Goal: Task Accomplishment & Management: Complete application form

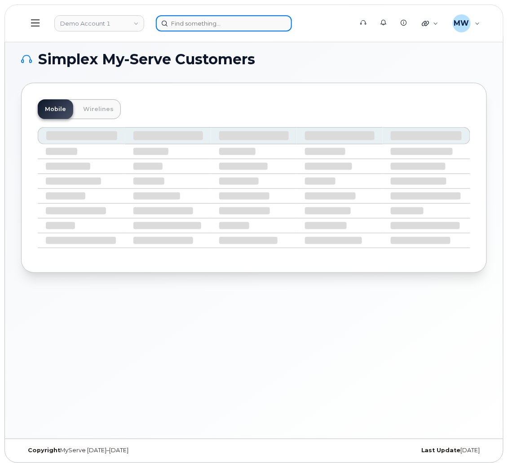
click at [199, 23] on input at bounding box center [224, 23] width 136 height 16
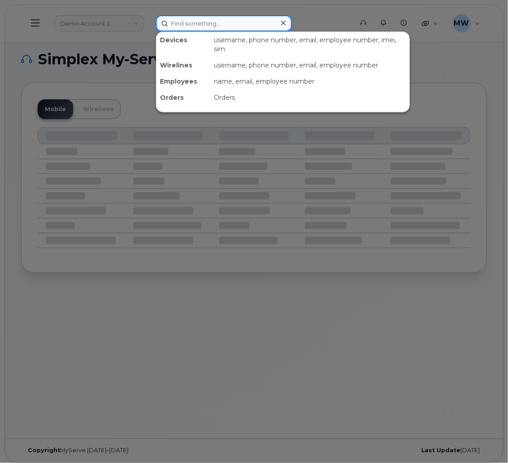
paste input "8647882707"
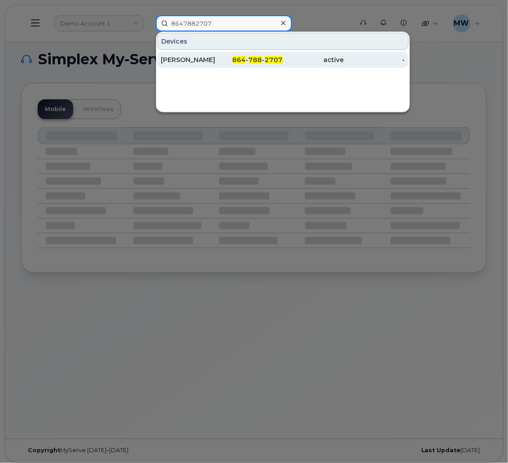
type input "8647882707"
click at [318, 60] on div "active" at bounding box center [313, 59] width 61 height 9
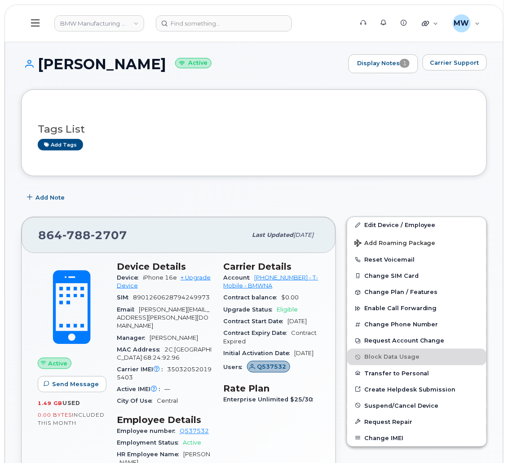
scroll to position [67, 0]
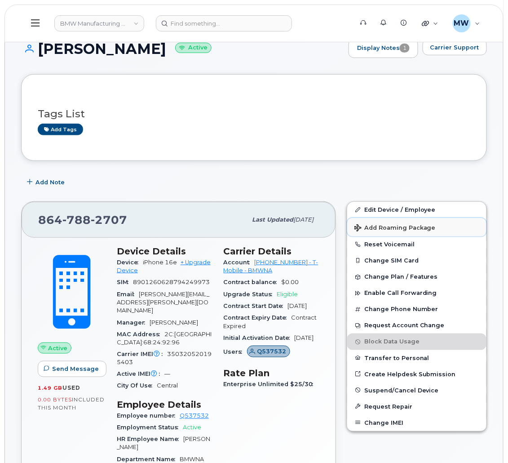
click at [409, 231] on span "Add Roaming Package" at bounding box center [395, 228] width 81 height 9
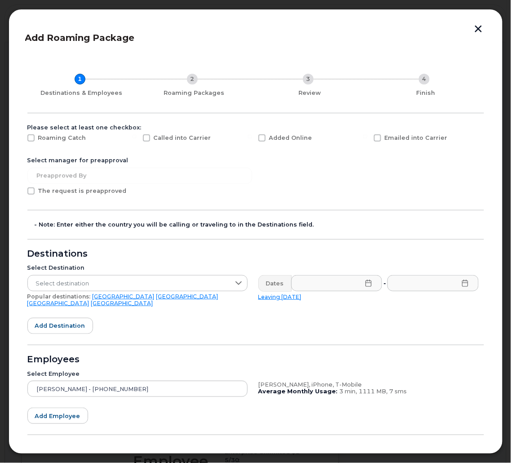
click at [481, 27] on button "button" at bounding box center [478, 29] width 13 height 9
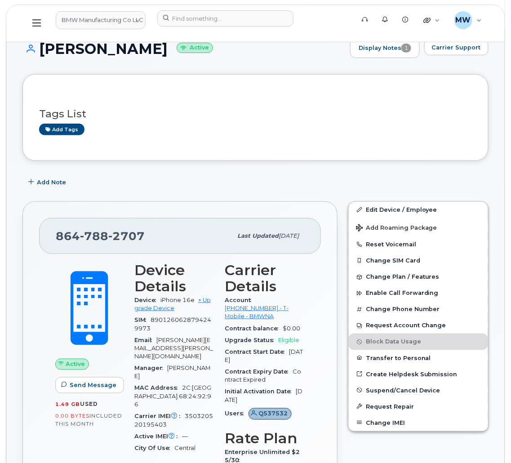
scroll to position [135, 0]
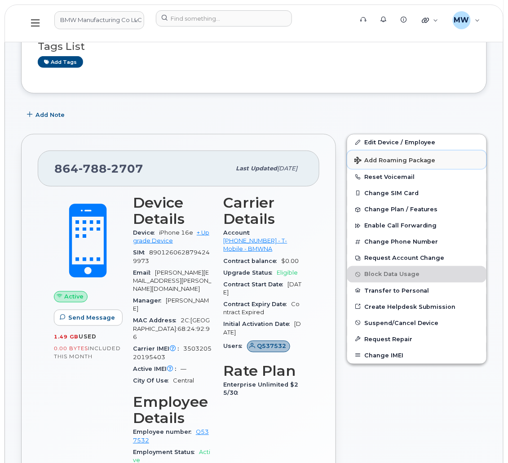
click at [417, 160] on span "Add Roaming Package" at bounding box center [395, 161] width 81 height 9
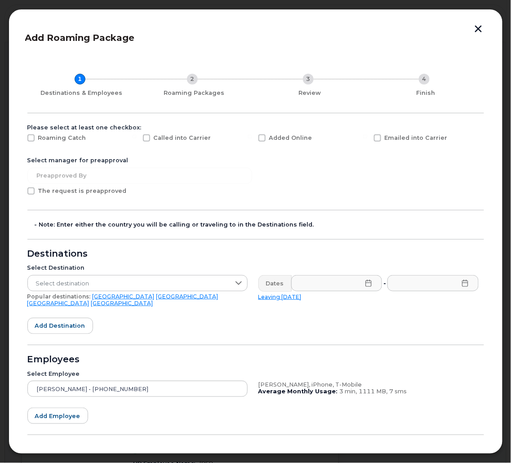
click at [379, 137] on label "Emailed into Carrier" at bounding box center [411, 137] width 74 height 7
click at [368, 137] on input "Emailed into Carrier" at bounding box center [365, 136] width 4 height 4
checkbox input "true"
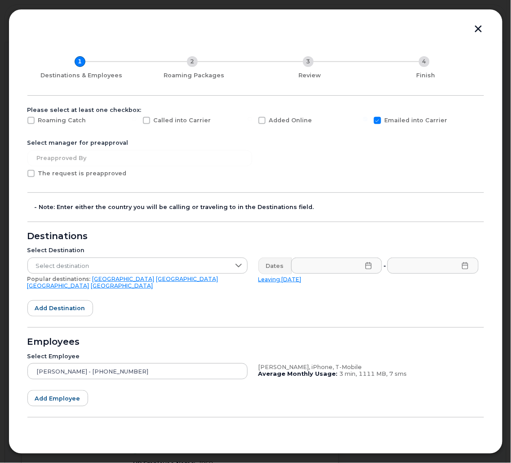
scroll to position [31, 0]
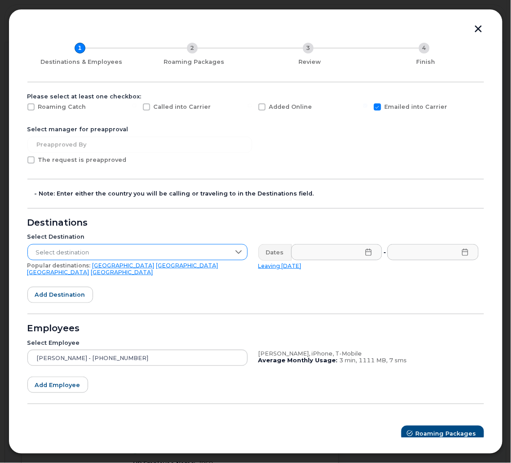
click at [163, 245] on span "Select destination" at bounding box center [129, 253] width 202 height 16
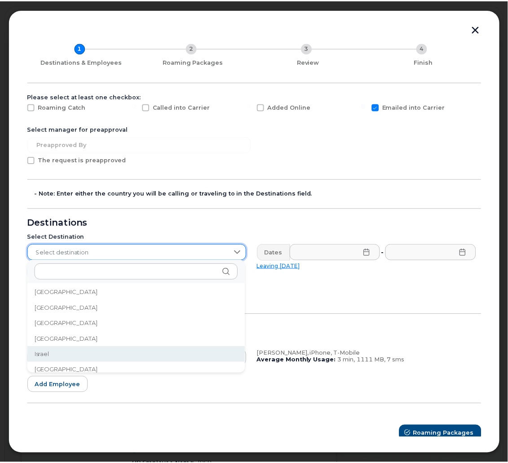
scroll to position [1404, 0]
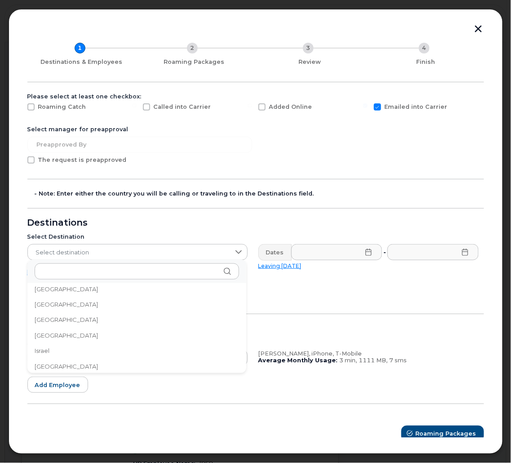
click at [106, 365] on li "Italy" at bounding box center [136, 367] width 219 height 16
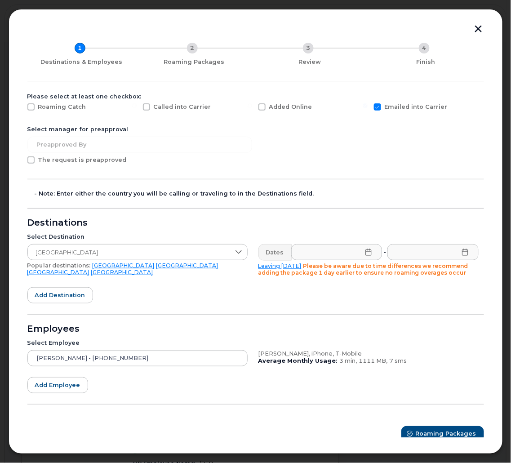
click at [479, 29] on button "button" at bounding box center [478, 29] width 13 height 9
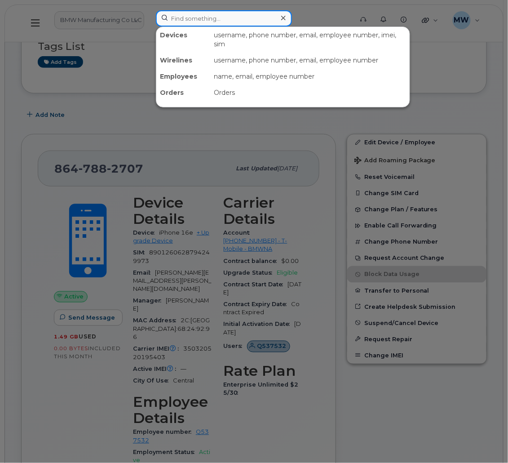
click at [208, 21] on input at bounding box center [224, 18] width 136 height 16
paste input "8644785826"
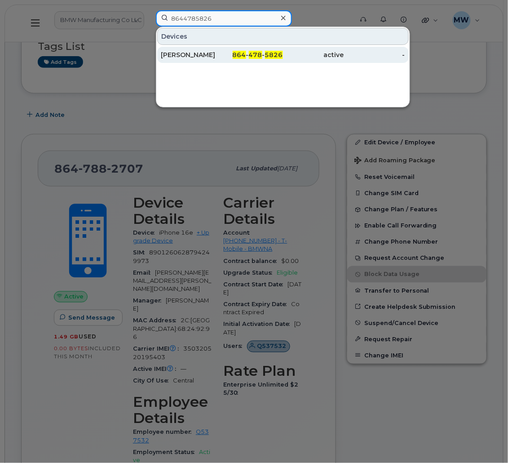
type input "8644785826"
click at [220, 53] on div "Florian Zach" at bounding box center [191, 54] width 61 height 9
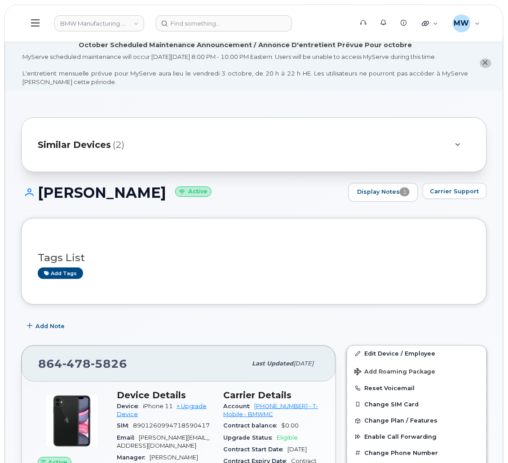
click at [205, 191] on h1 "[PERSON_NAME] Active" at bounding box center [182, 193] width 323 height 16
drag, startPoint x: 142, startPoint y: 371, endPoint x: 40, endPoint y: 360, distance: 103.0
click at [40, 360] on div "[PHONE_NUMBER]" at bounding box center [142, 363] width 209 height 19
copy span "[PHONE_NUMBER]"
drag, startPoint x: 130, startPoint y: 193, endPoint x: 33, endPoint y: 194, distance: 96.6
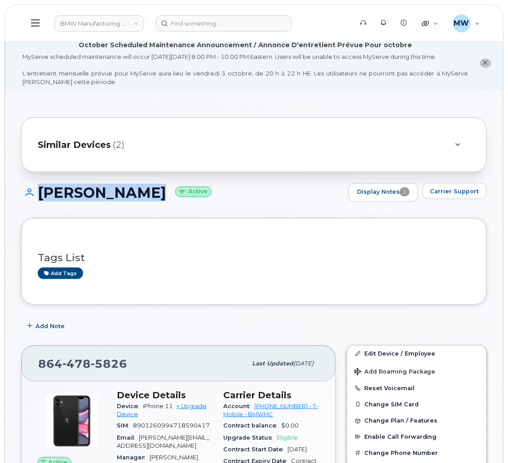
click at [33, 194] on h1 "Florian Zach Active" at bounding box center [182, 193] width 323 height 16
copy h1 "[PERSON_NAME]"
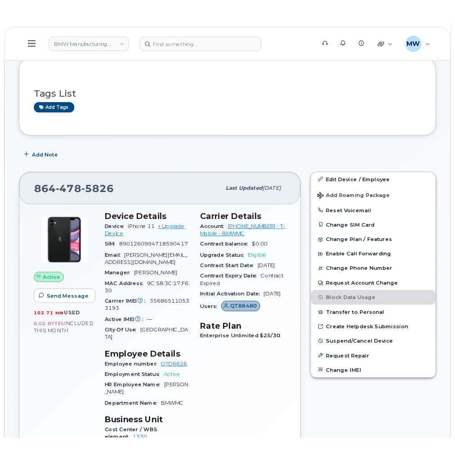
scroll to position [202, 0]
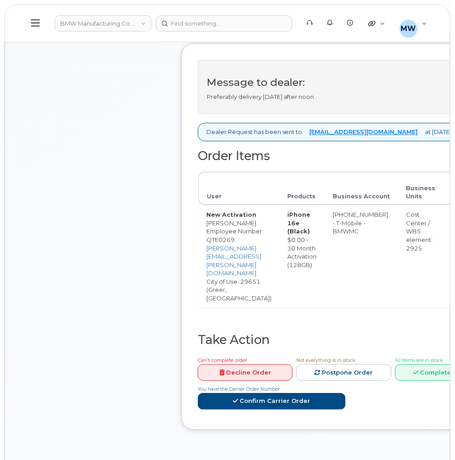
scroll to position [337, 0]
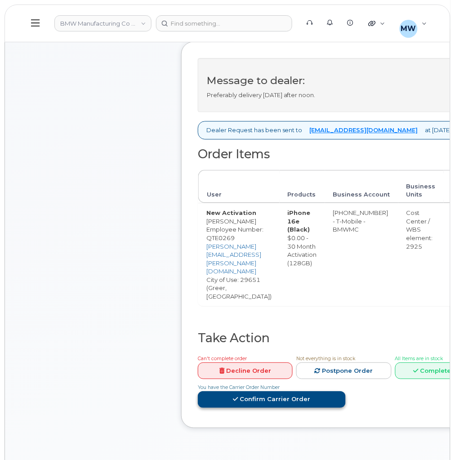
click at [330, 397] on link "Confirm Carrier Order" at bounding box center [272, 399] width 148 height 17
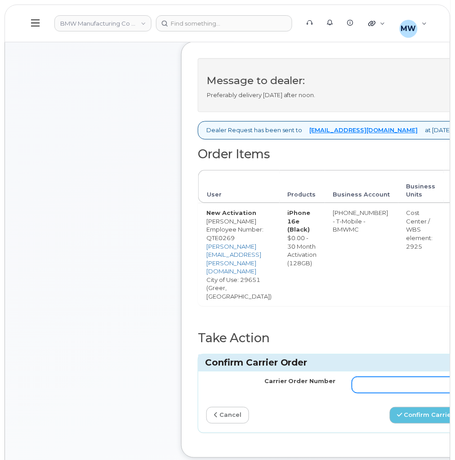
drag, startPoint x: 372, startPoint y: 382, endPoint x: 377, endPoint y: 385, distance: 5.9
click at [373, 382] on input "Carrier Order Number" at bounding box center [416, 385] width 129 height 16
paste input "771982930"
type input "771982930"
click at [397, 418] on icon "submit" at bounding box center [399, 415] width 5 height 6
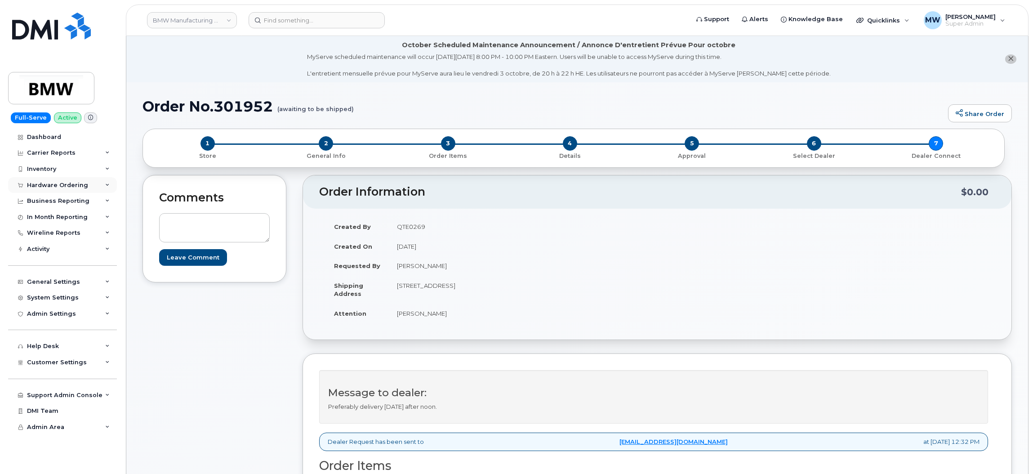
click at [64, 185] on div "Hardware Ordering" at bounding box center [57, 185] width 61 height 7
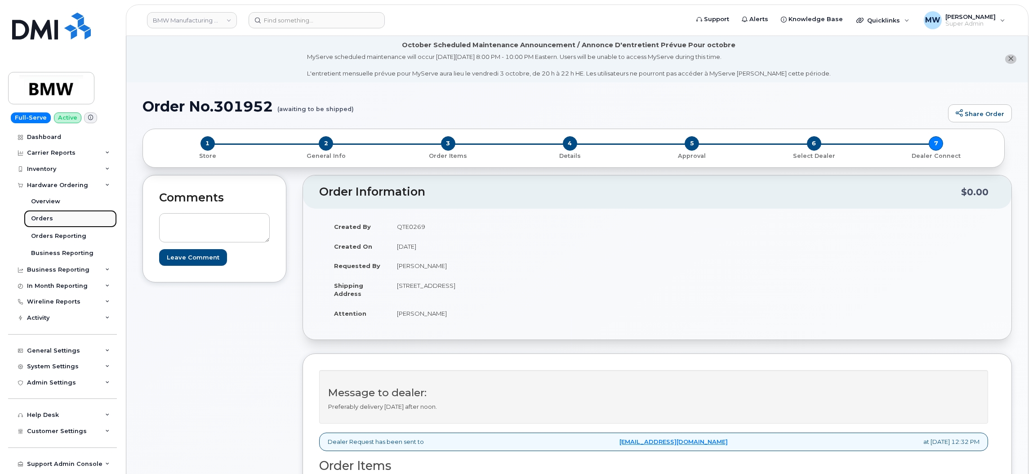
click at [61, 223] on link "Orders" at bounding box center [70, 218] width 93 height 17
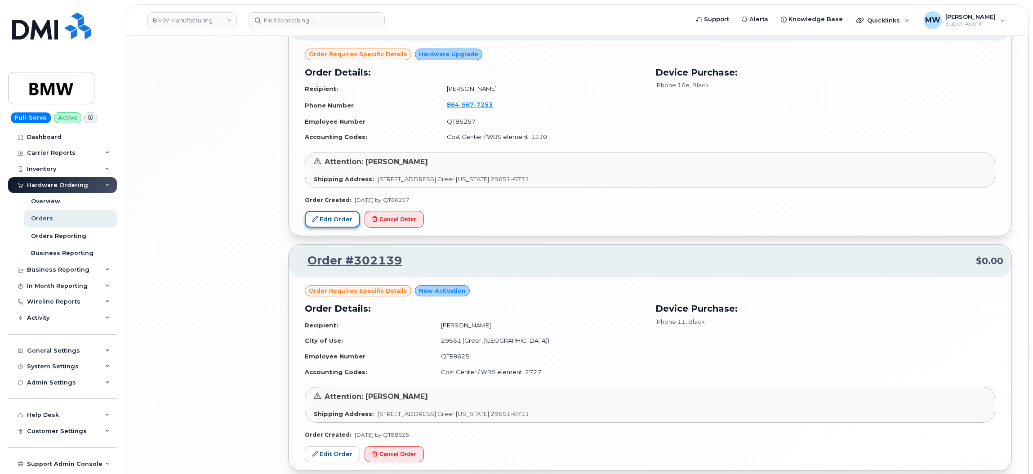
scroll to position [1555, 0]
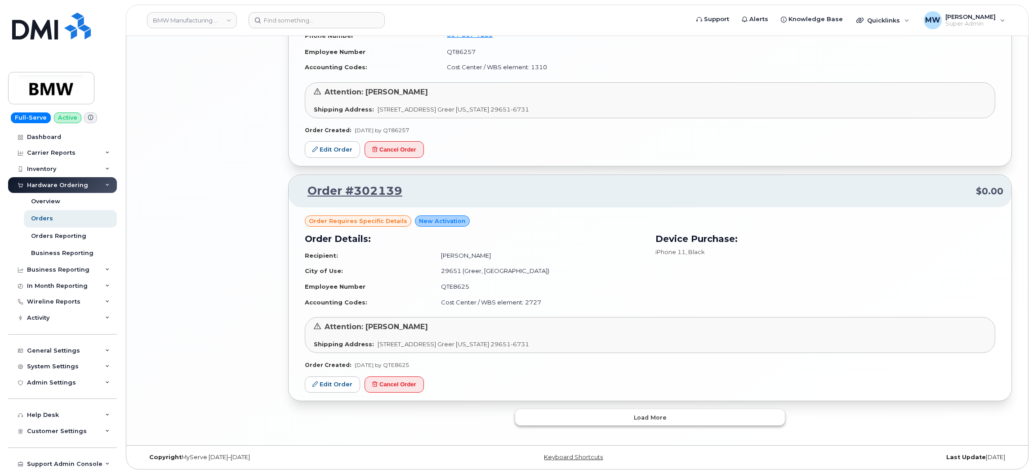
click at [454, 416] on button "Load more" at bounding box center [650, 417] width 270 height 16
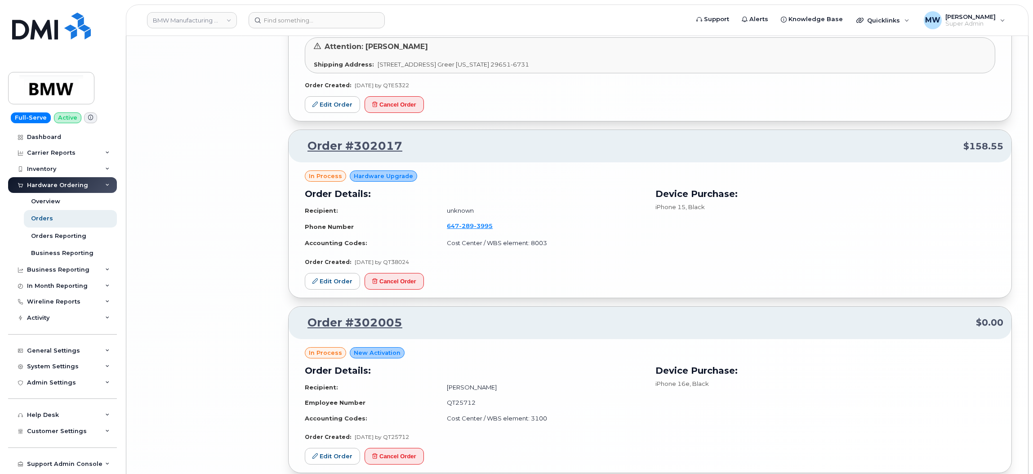
scroll to position [3316, 0]
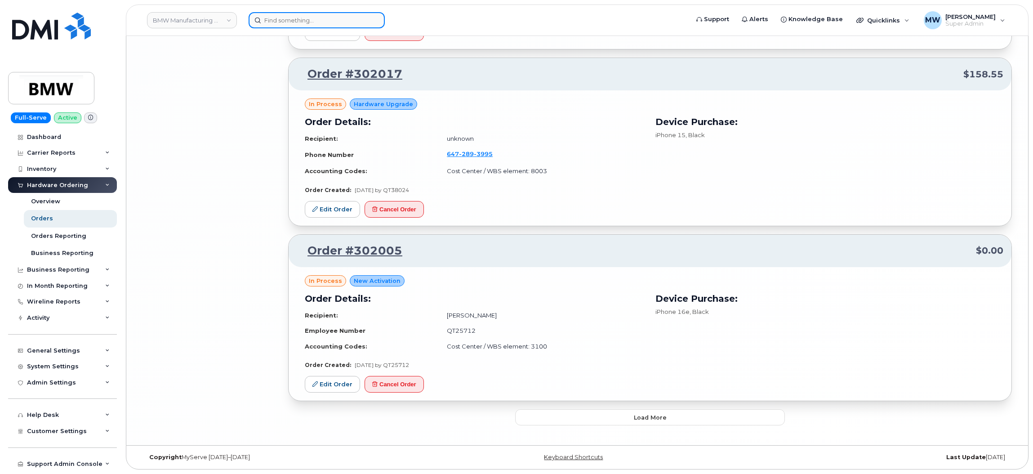
click at [285, 25] on input at bounding box center [317, 20] width 136 height 16
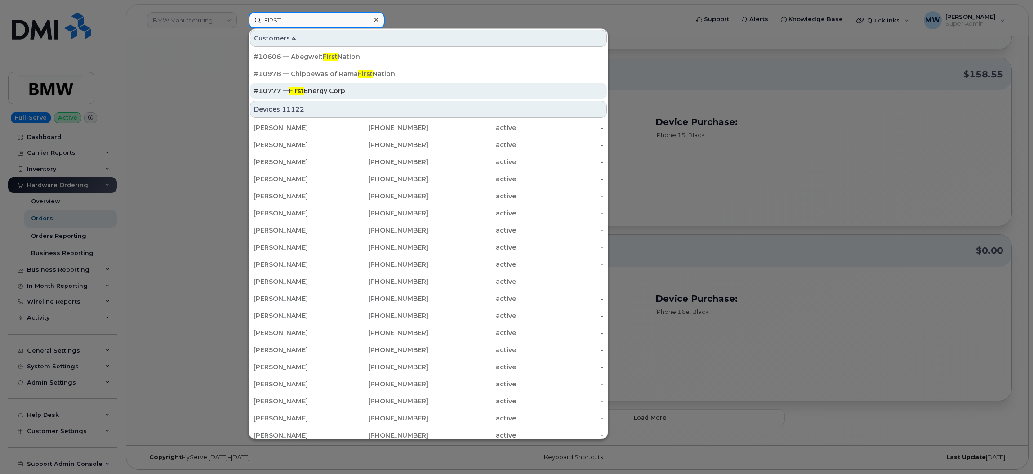
type input "FIRST"
click at [418, 90] on div "#10777 — First Energy Corp" at bounding box center [428, 90] width 350 height 9
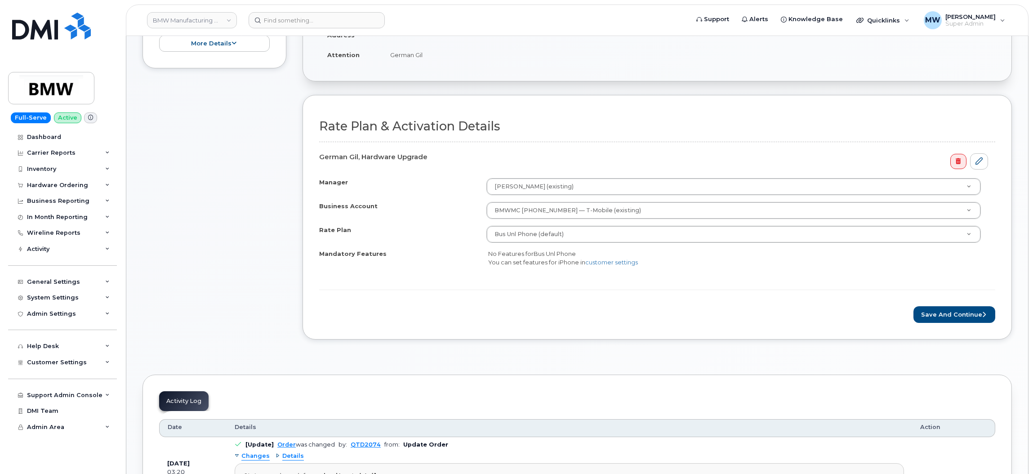
scroll to position [270, 0]
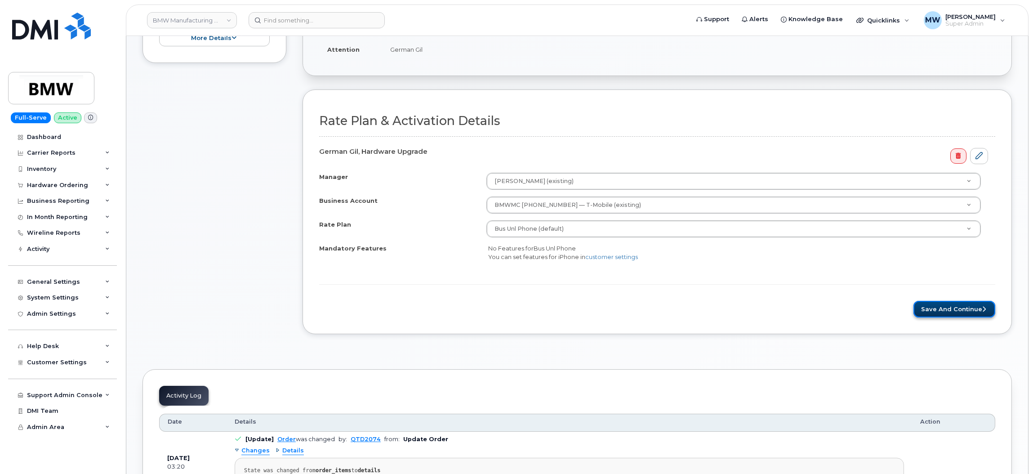
click at [939, 315] on button "Save and Continue" at bounding box center [954, 309] width 82 height 17
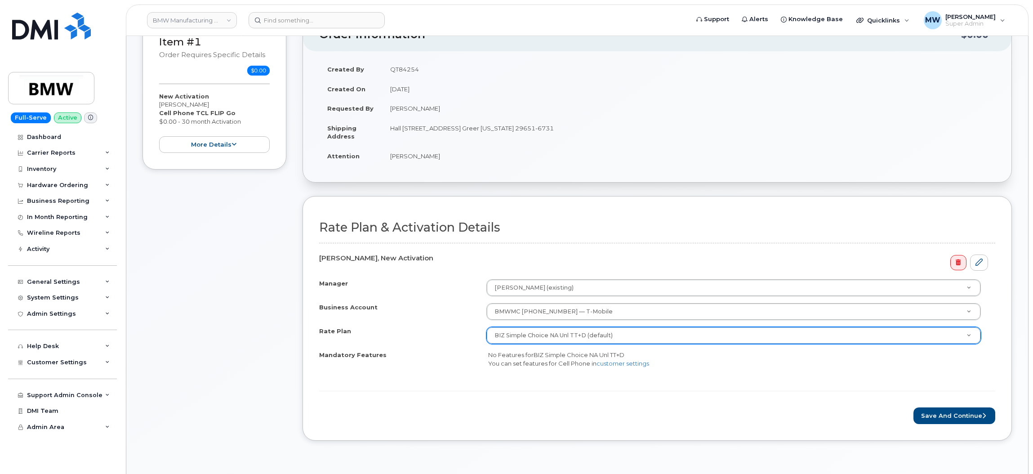
scroll to position [202, 0]
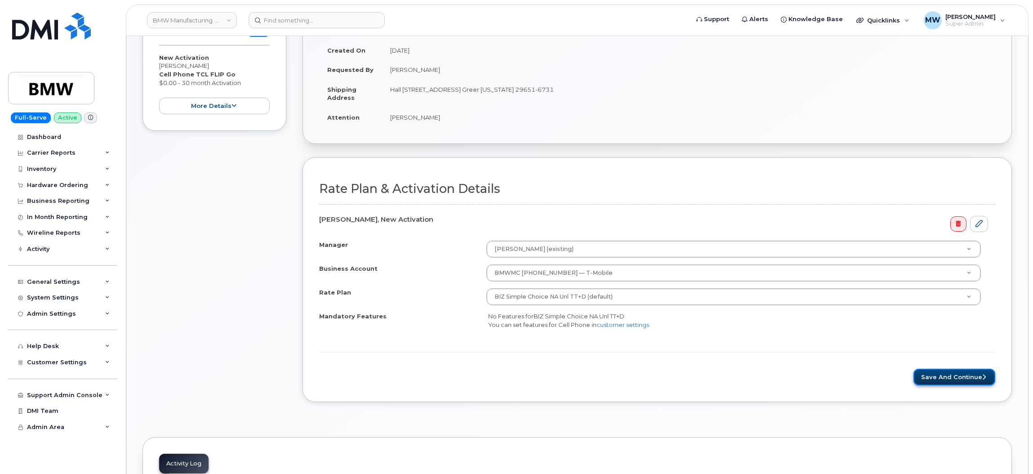
click at [942, 377] on button "Save and Continue" at bounding box center [954, 377] width 82 height 17
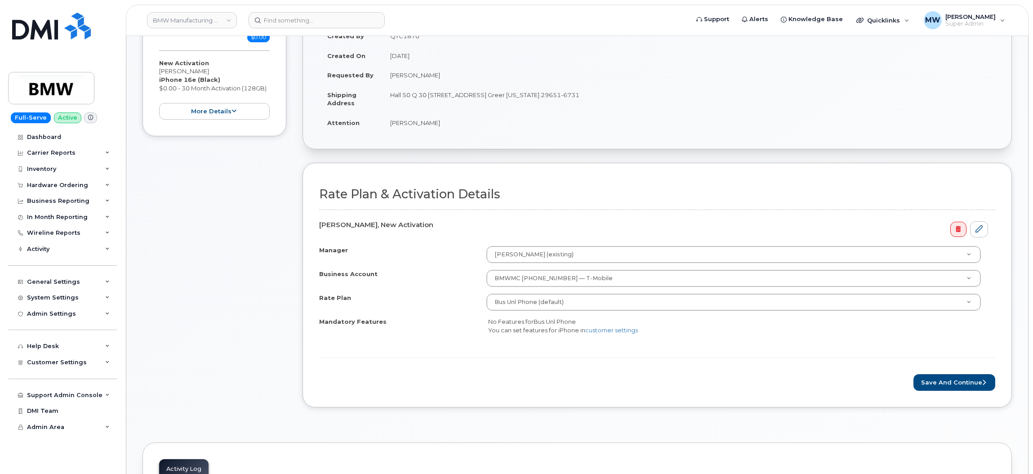
scroll to position [202, 0]
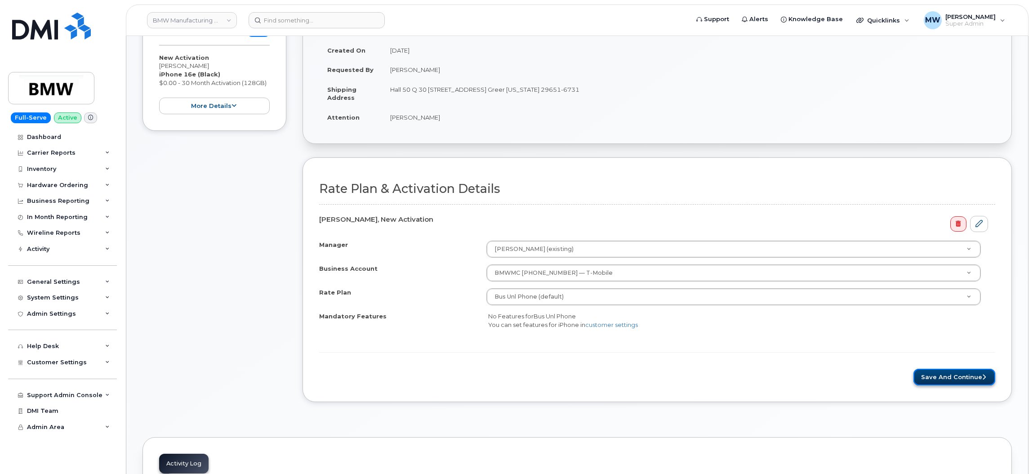
click at [981, 378] on button "Save and Continue" at bounding box center [954, 377] width 82 height 17
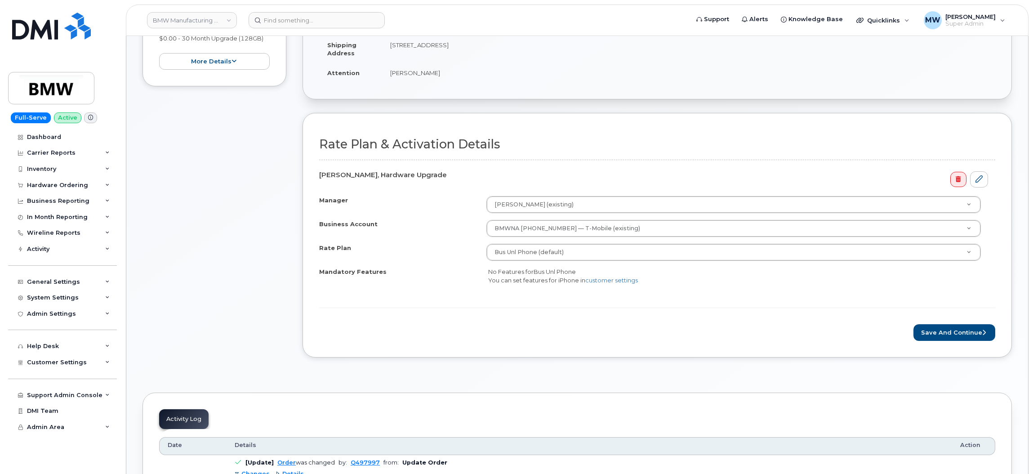
scroll to position [270, 0]
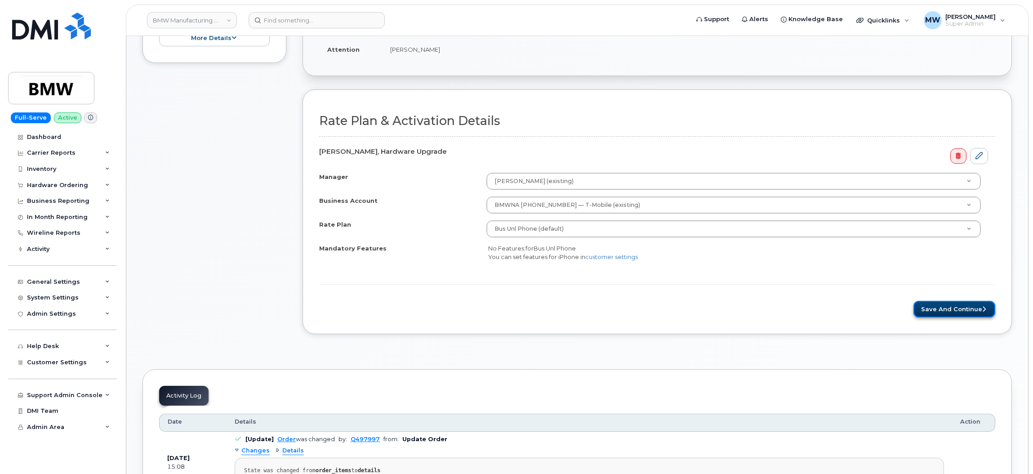
click at [953, 315] on button "Save and Continue" at bounding box center [954, 309] width 82 height 17
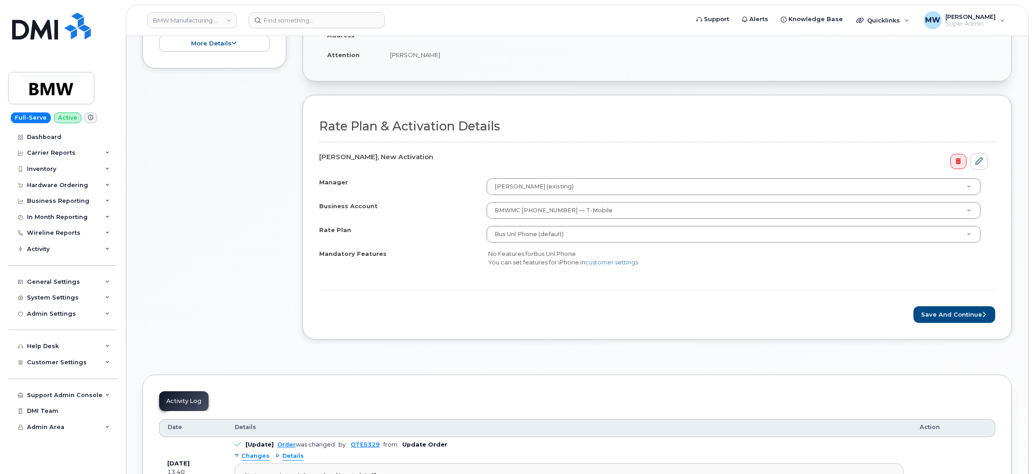
scroll to position [270, 0]
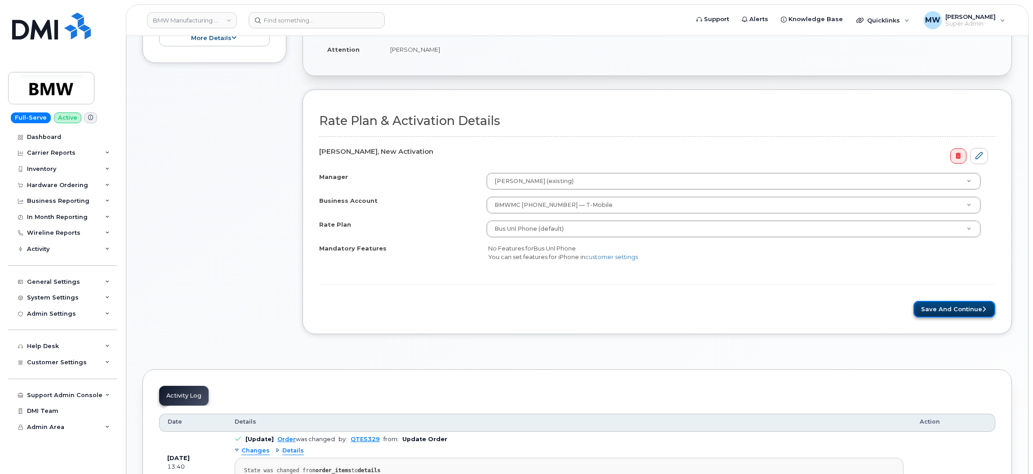
click at [942, 309] on button "Save and Continue" at bounding box center [954, 309] width 82 height 17
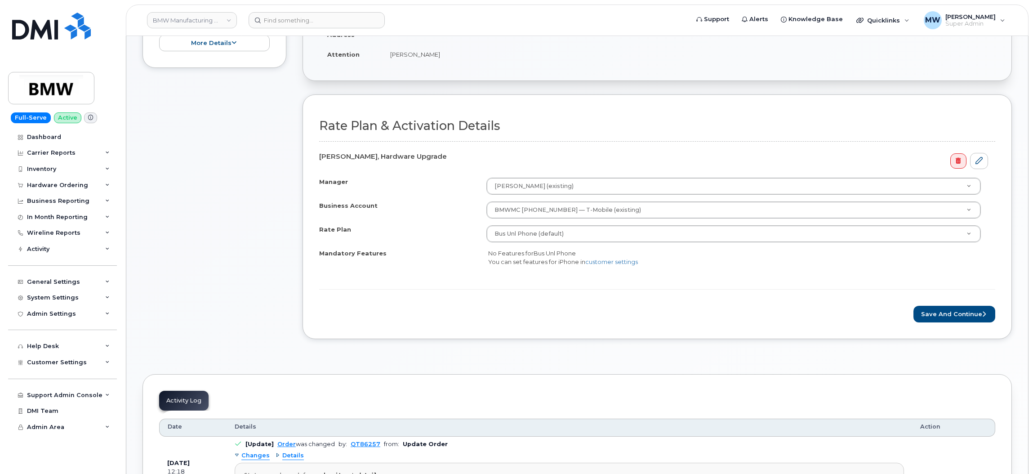
scroll to position [270, 0]
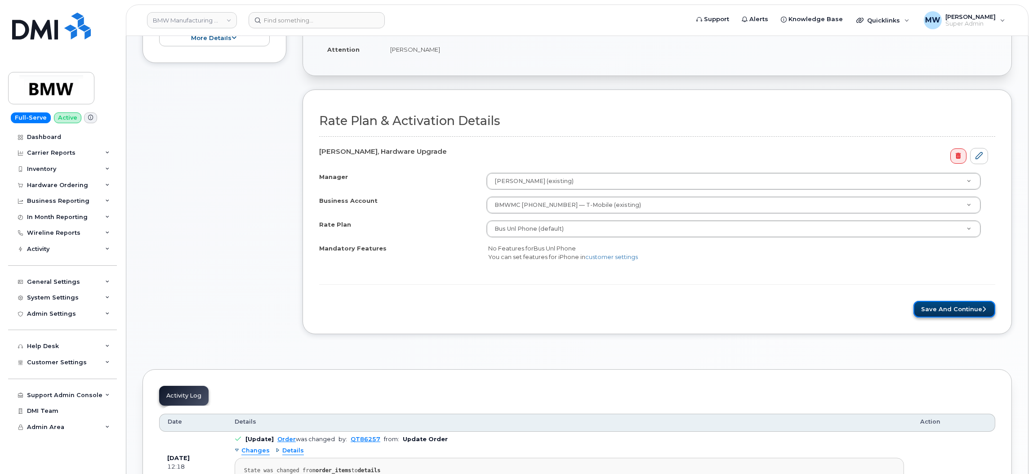
click at [940, 308] on button "Save and Continue" at bounding box center [954, 309] width 82 height 17
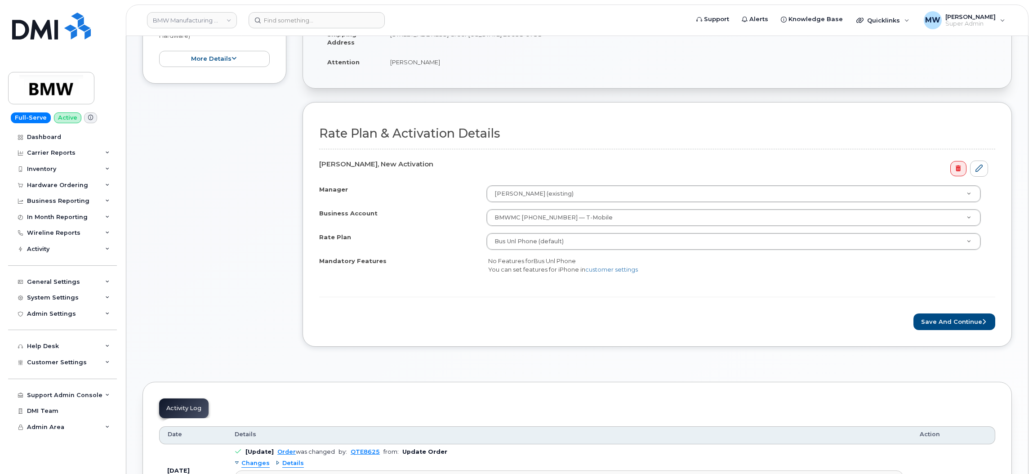
scroll to position [270, 0]
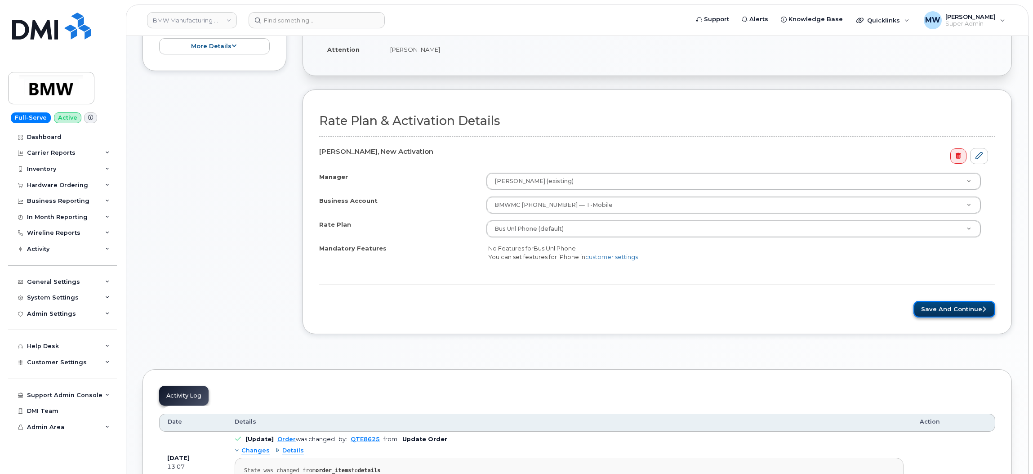
click at [931, 305] on button "Save and Continue" at bounding box center [954, 309] width 82 height 17
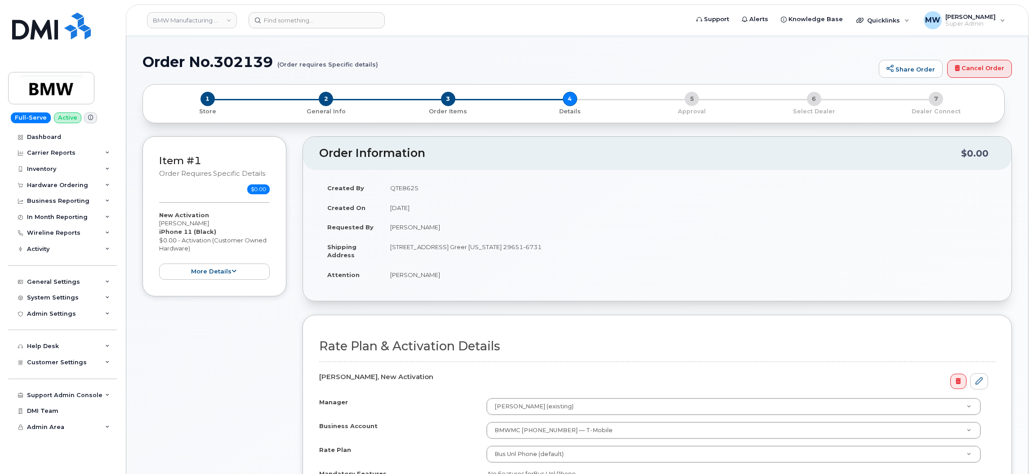
scroll to position [270, 0]
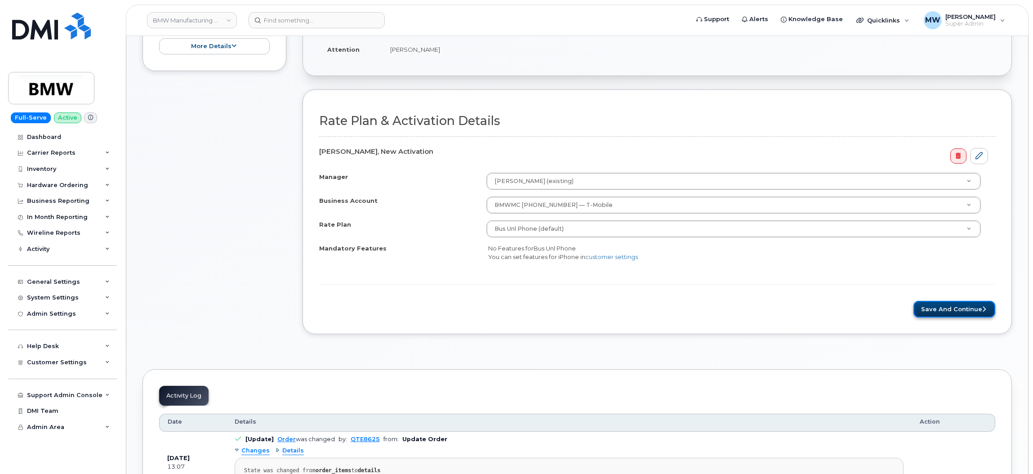
click at [951, 307] on button "Save and Continue" at bounding box center [954, 309] width 82 height 17
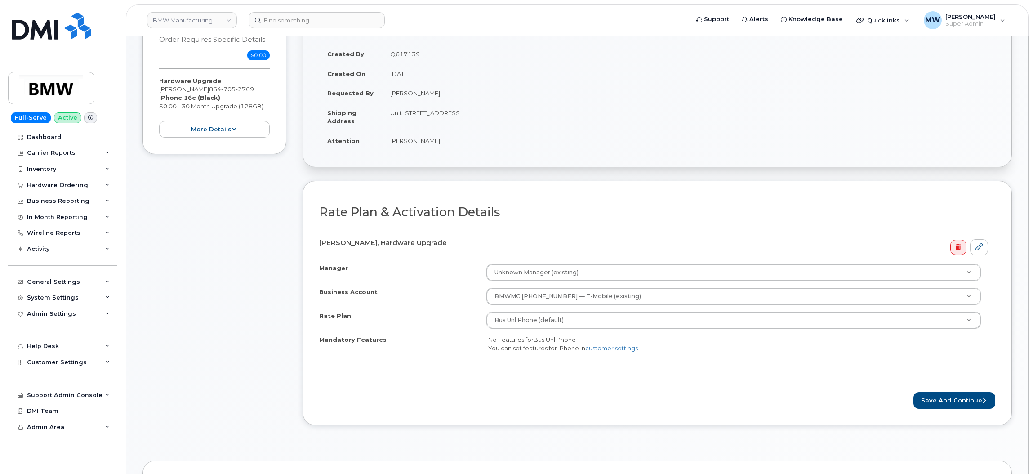
scroll to position [202, 0]
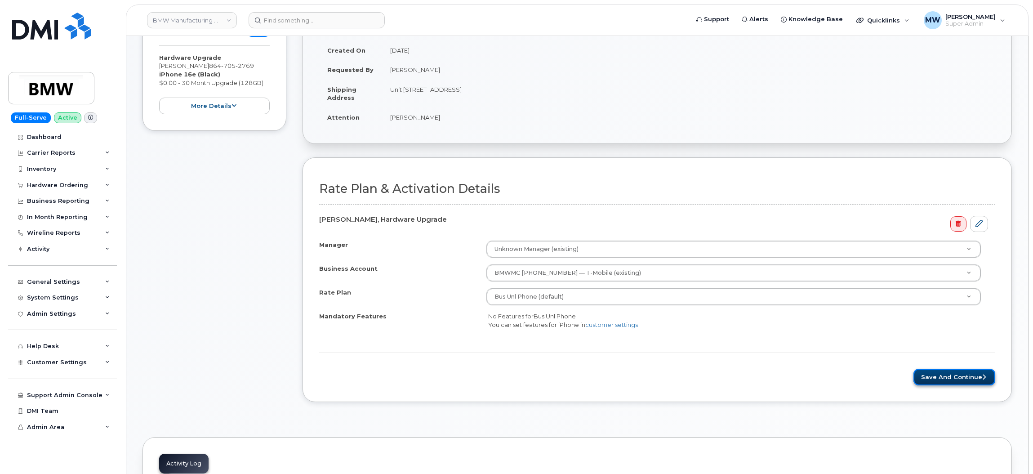
click at [948, 376] on button "Save and Continue" at bounding box center [954, 377] width 82 height 17
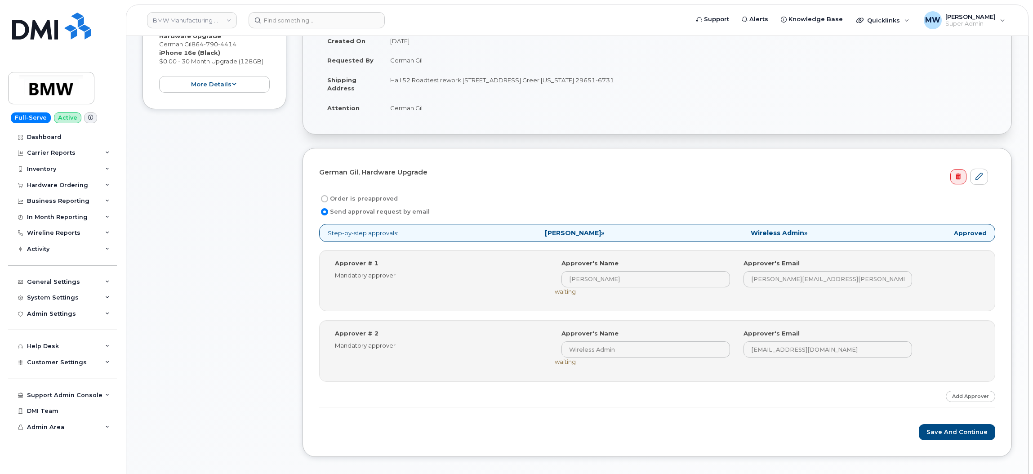
scroll to position [337, 0]
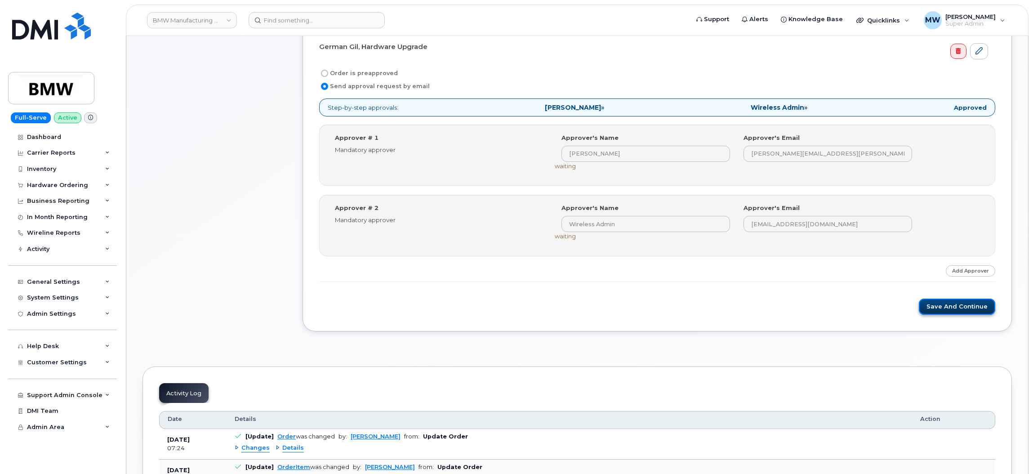
click at [952, 305] on button "Save and Continue" at bounding box center [957, 306] width 76 height 17
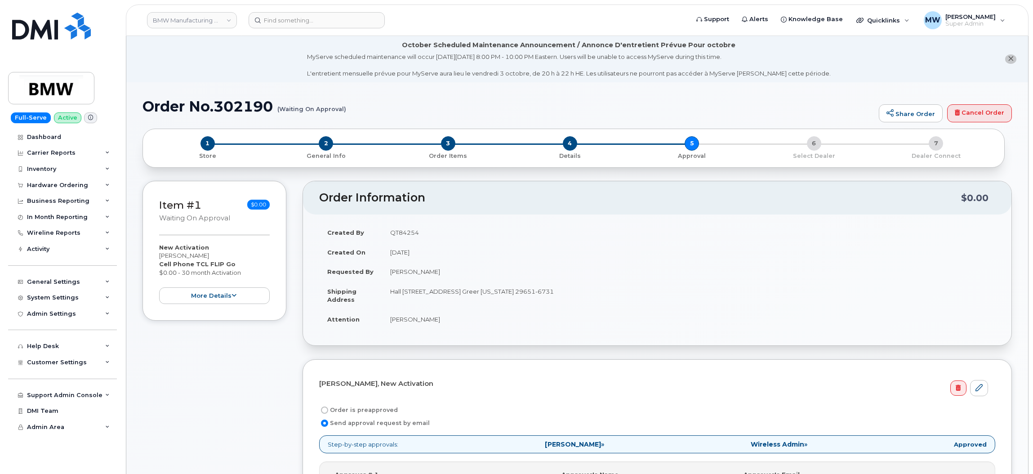
scroll to position [202, 0]
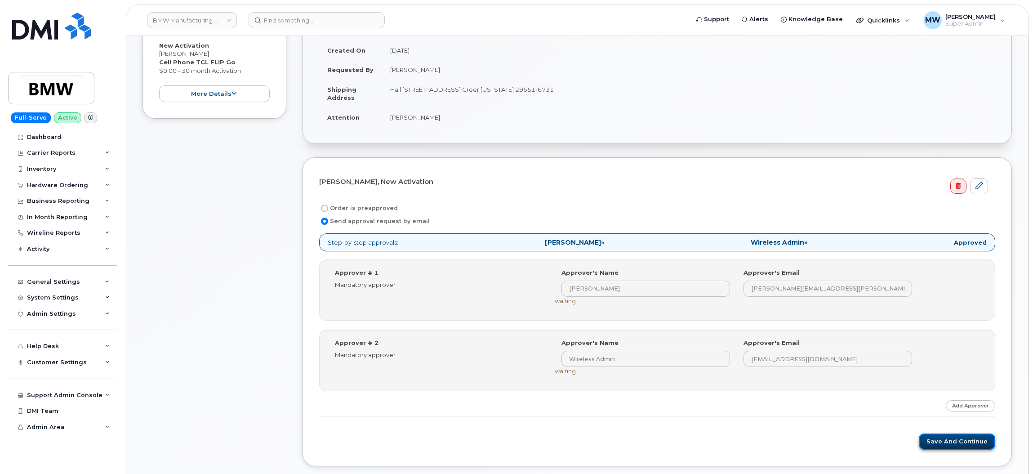
click at [946, 440] on button "Save and Continue" at bounding box center [957, 441] width 76 height 17
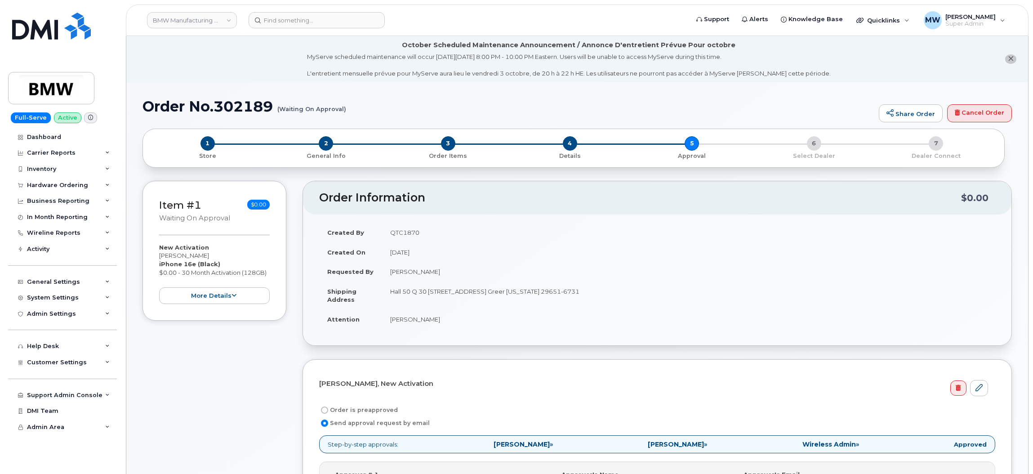
scroll to position [270, 0]
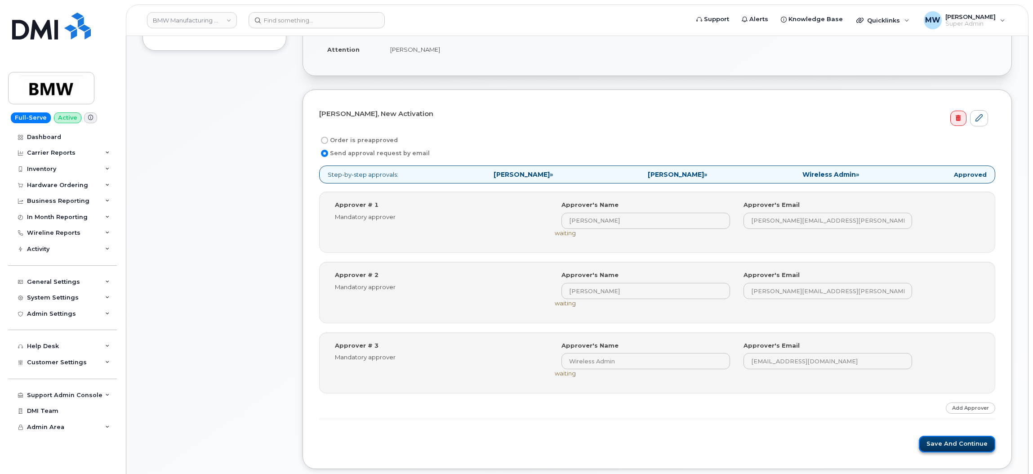
click at [954, 442] on button "Save and Continue" at bounding box center [957, 444] width 76 height 17
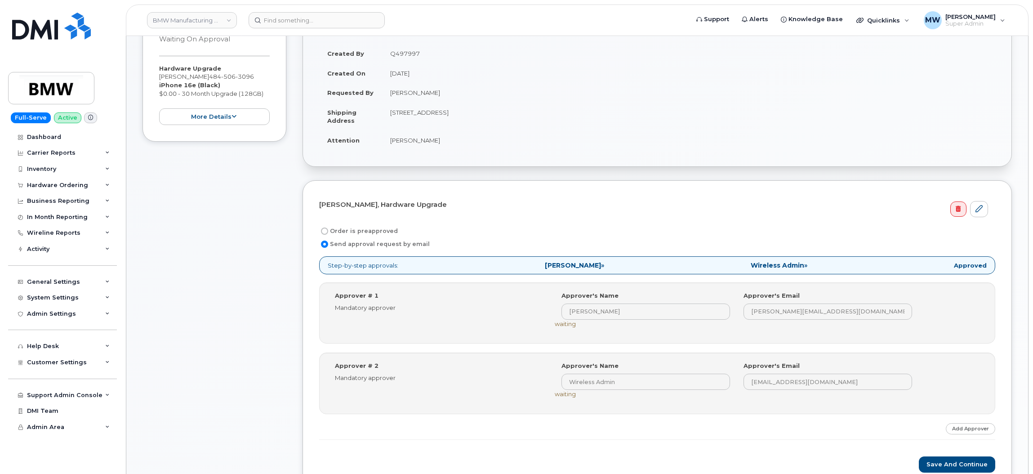
scroll to position [337, 0]
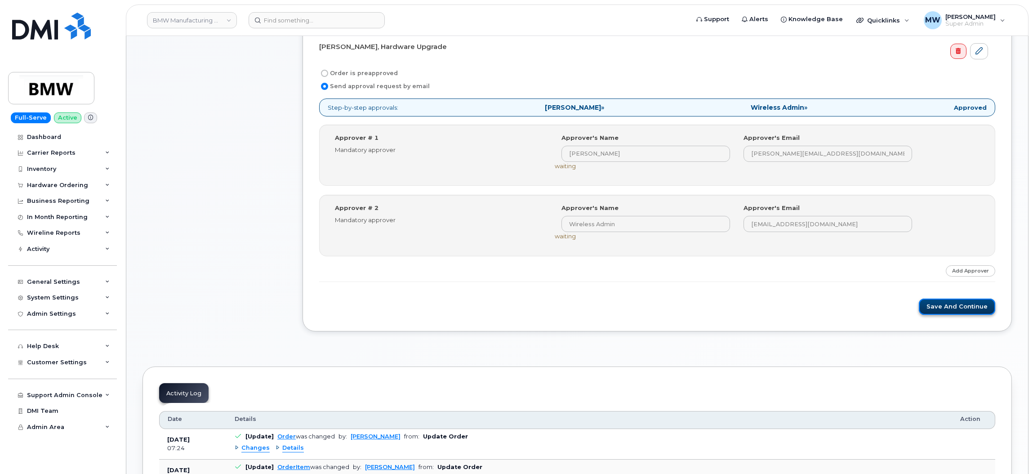
click at [947, 300] on button "Save and Continue" at bounding box center [957, 306] width 76 height 17
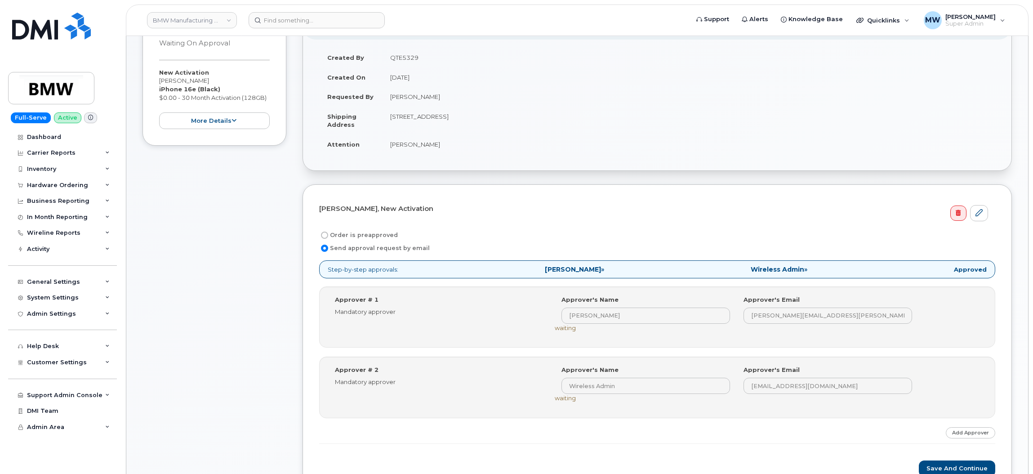
scroll to position [337, 0]
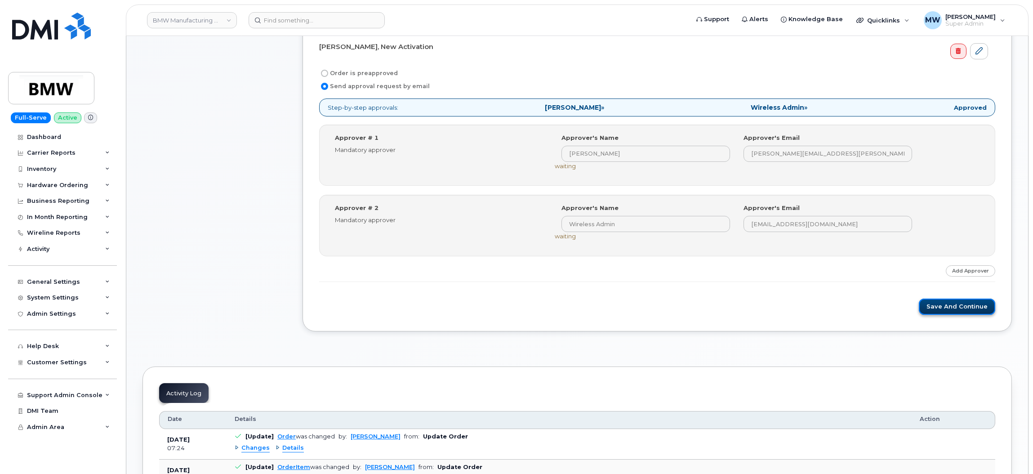
click at [952, 309] on button "Save and Continue" at bounding box center [957, 306] width 76 height 17
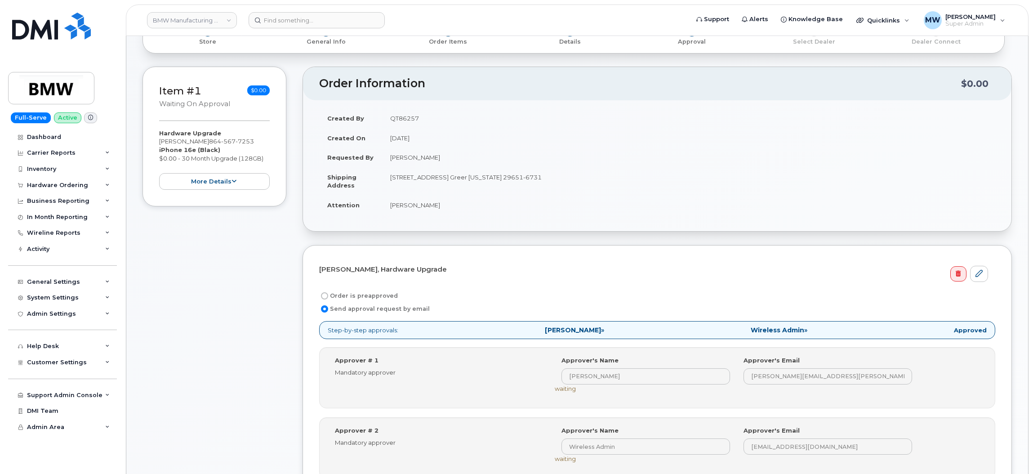
scroll to position [337, 0]
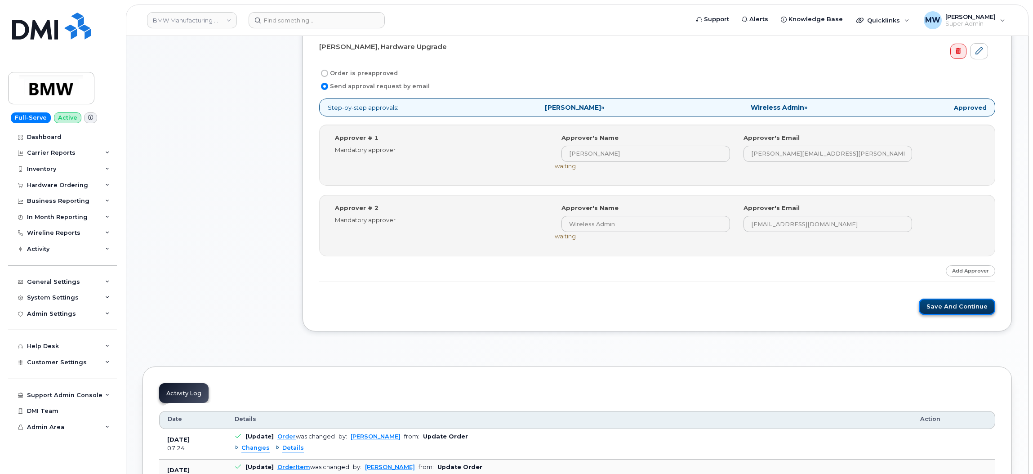
click at [934, 314] on button "Save and Continue" at bounding box center [957, 306] width 76 height 17
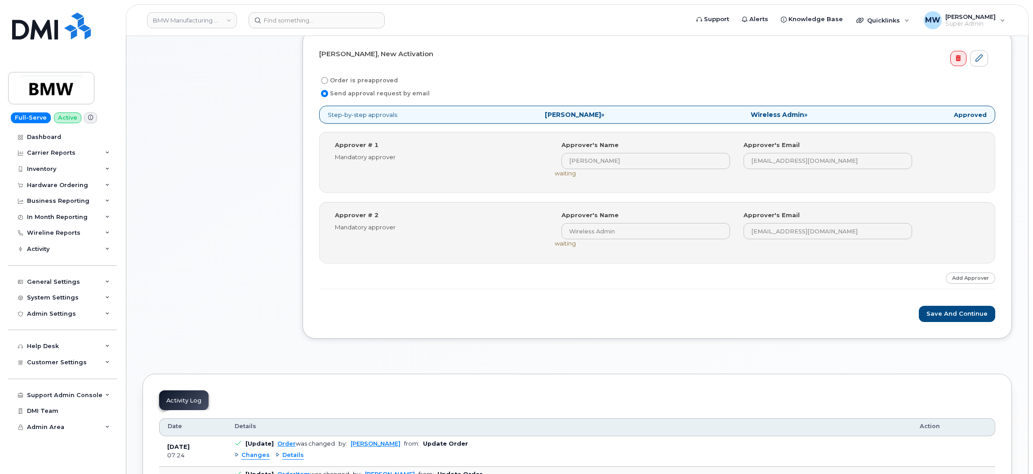
scroll to position [337, 0]
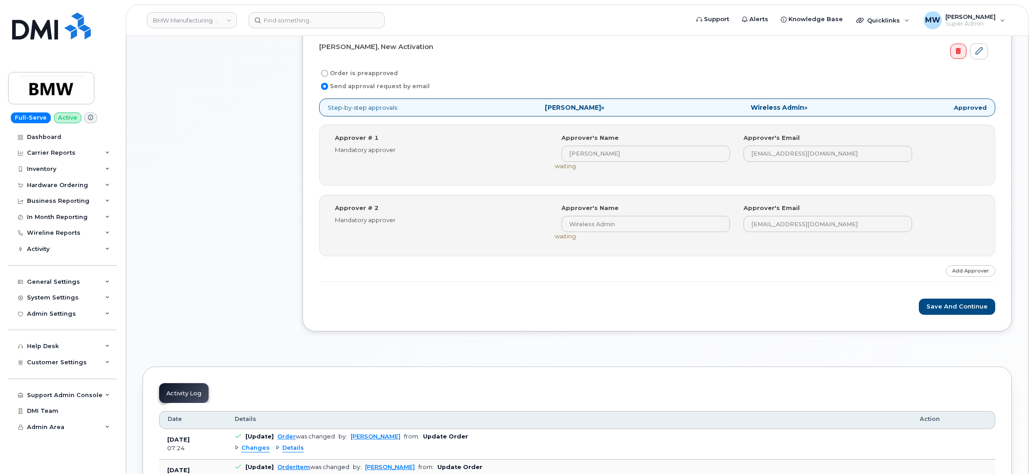
click at [934, 318] on div "[PERSON_NAME], New Activation Order is preapproved Send approval request by ema…" at bounding box center [656, 176] width 709 height 309
click at [935, 306] on button "Save and Continue" at bounding box center [957, 306] width 76 height 17
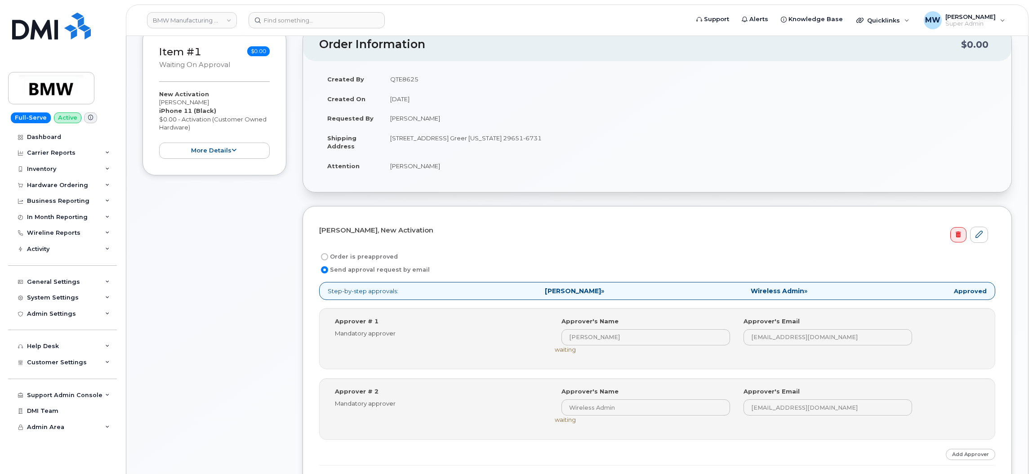
scroll to position [270, 0]
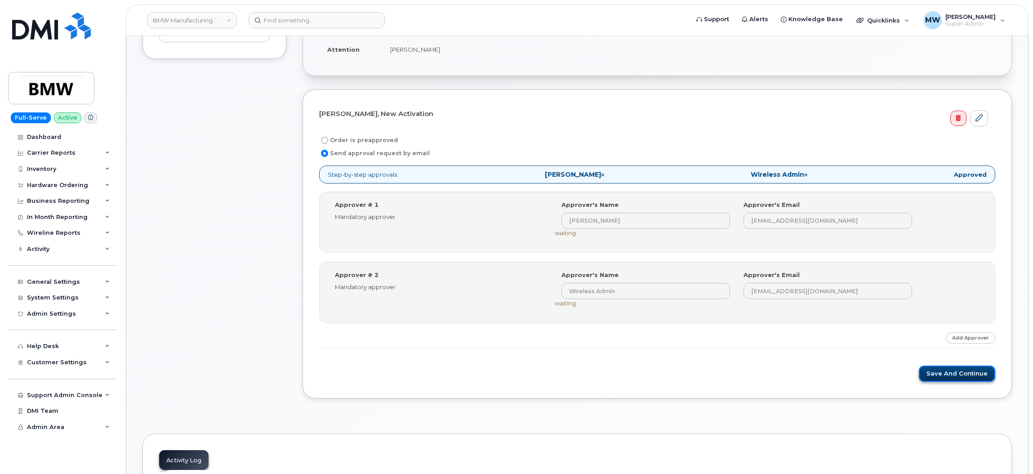
click at [960, 377] on button "Save and Continue" at bounding box center [957, 373] width 76 height 17
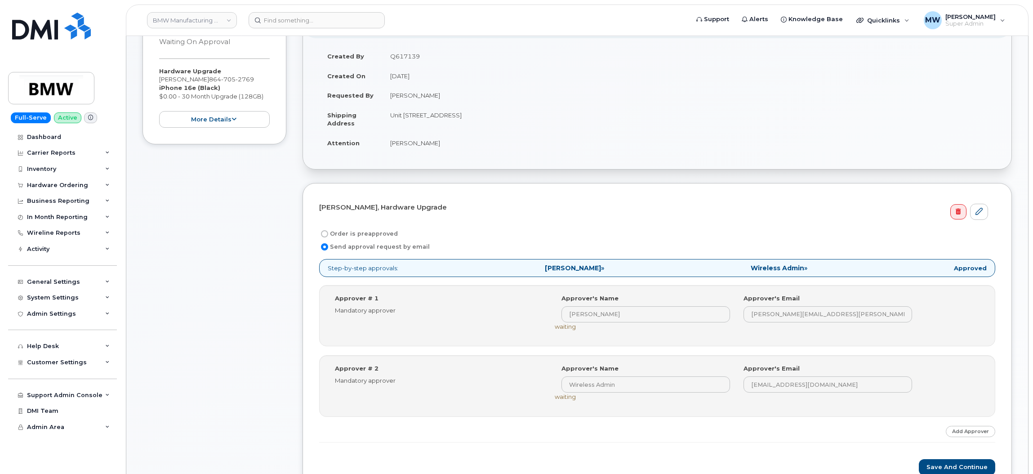
scroll to position [337, 0]
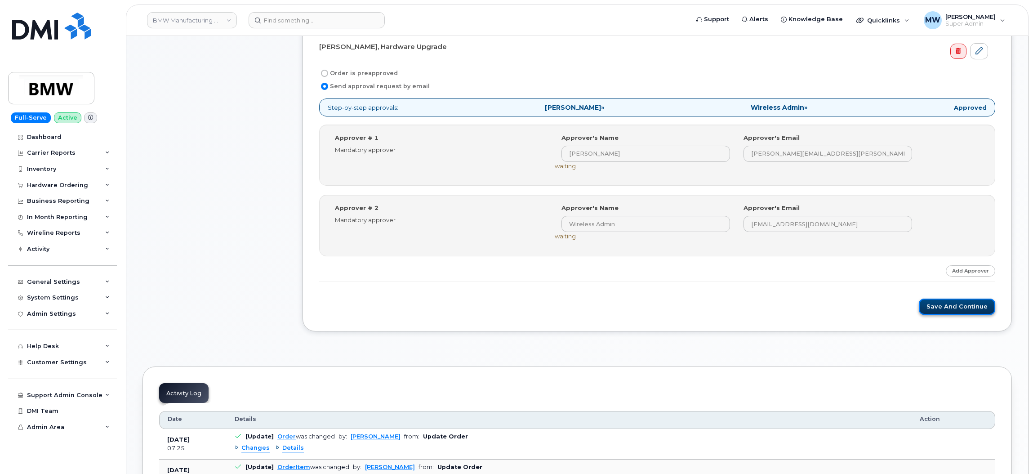
click at [956, 304] on button "Save and Continue" at bounding box center [957, 306] width 76 height 17
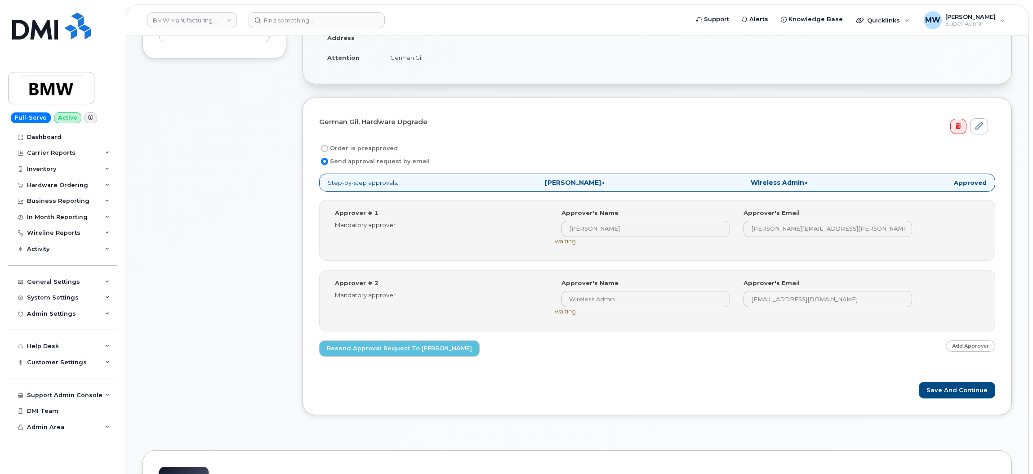
scroll to position [270, 0]
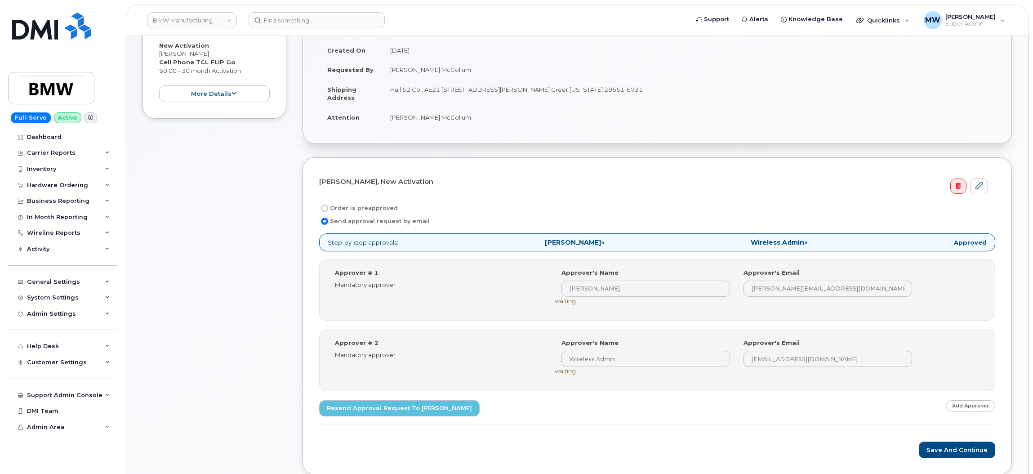
scroll to position [270, 0]
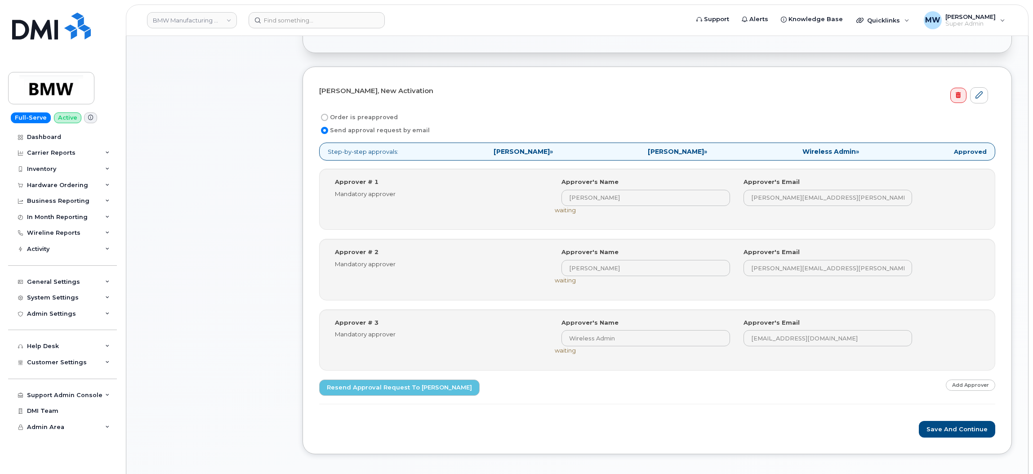
scroll to position [404, 0]
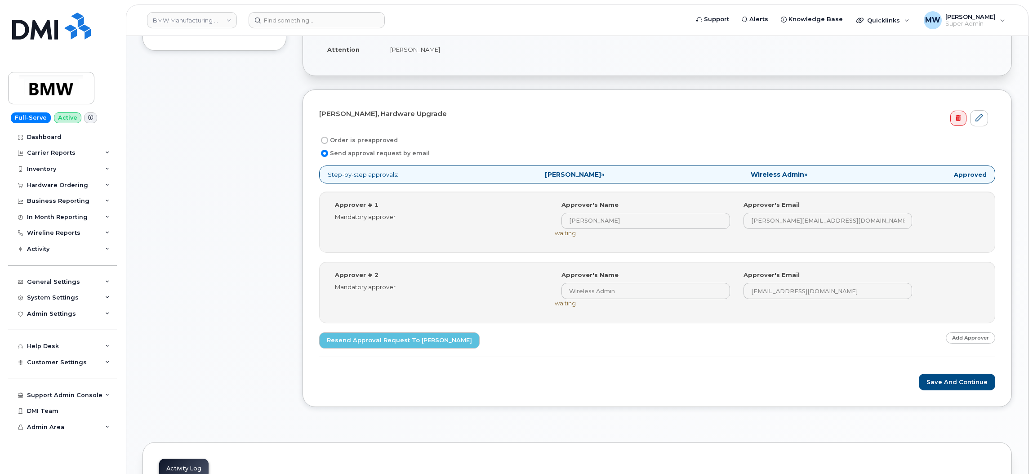
scroll to position [337, 0]
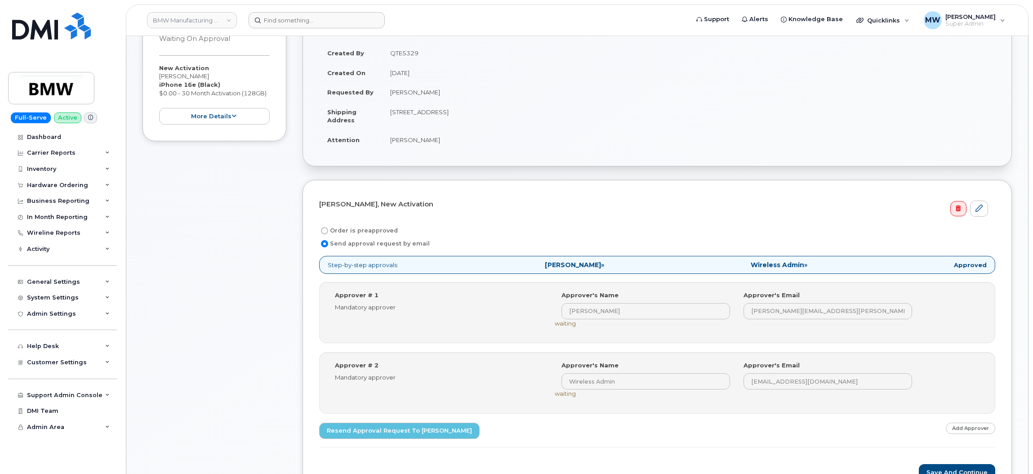
scroll to position [270, 0]
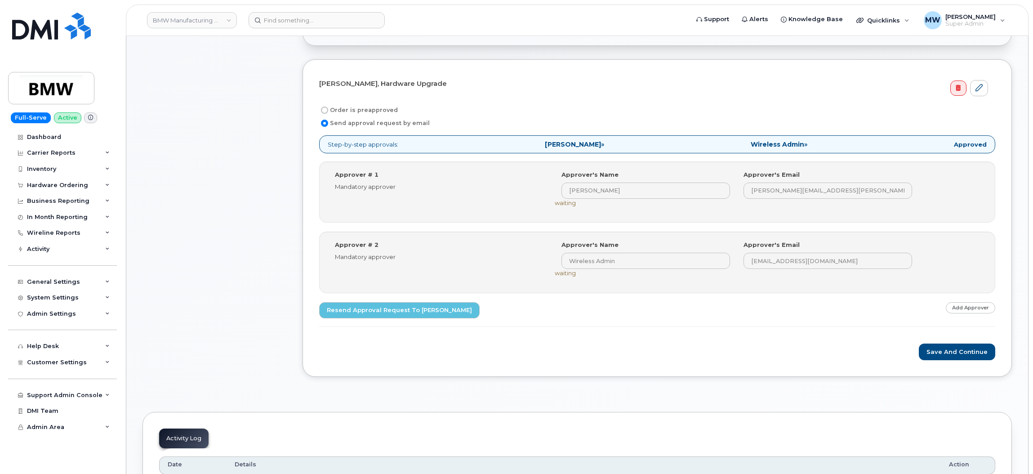
scroll to position [337, 0]
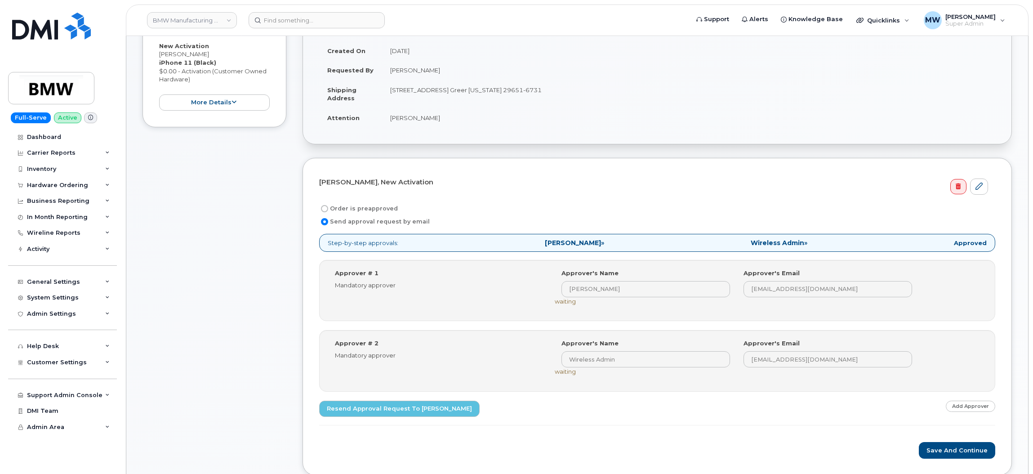
scroll to position [202, 0]
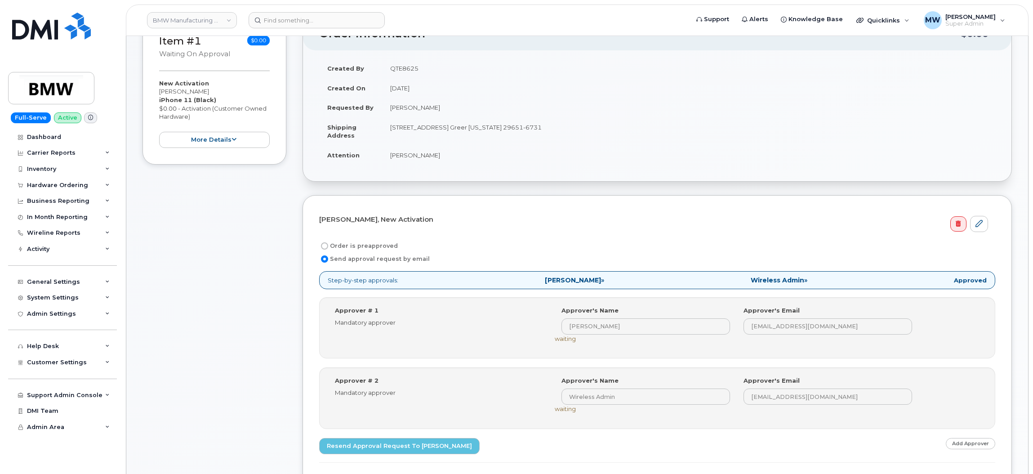
scroll to position [202, 0]
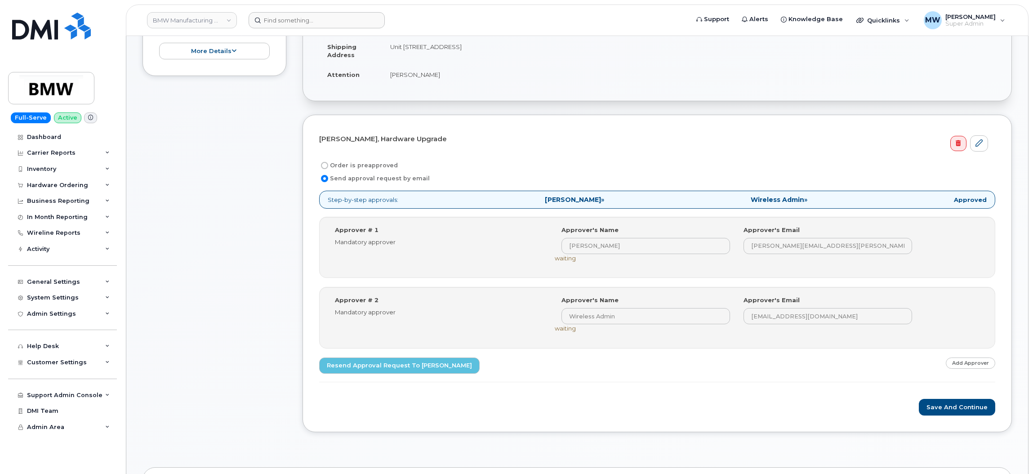
scroll to position [270, 0]
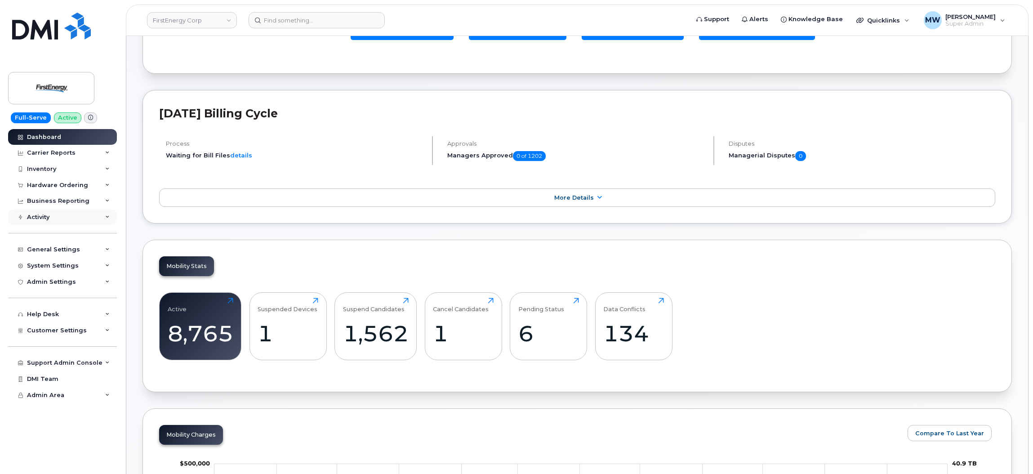
scroll to position [135, 0]
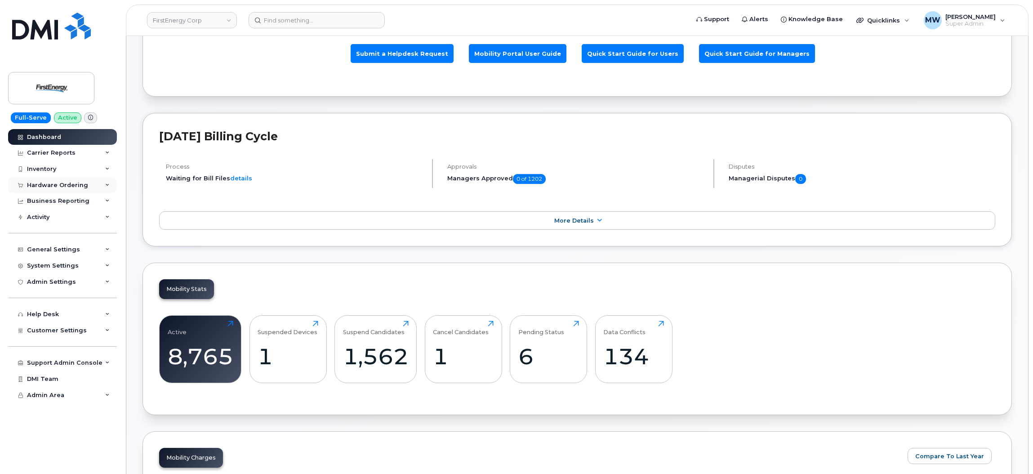
click at [62, 182] on div "Hardware Ordering" at bounding box center [57, 185] width 61 height 7
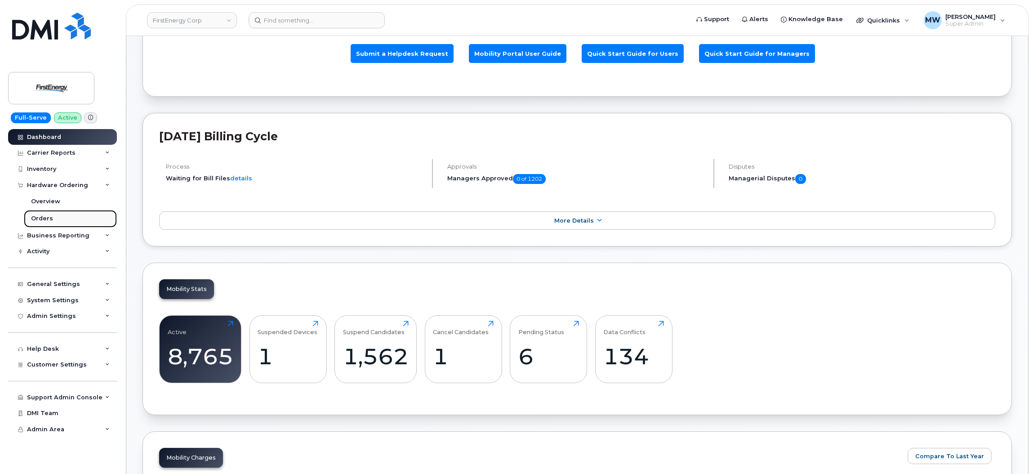
click at [49, 218] on div "Orders" at bounding box center [42, 218] width 22 height 8
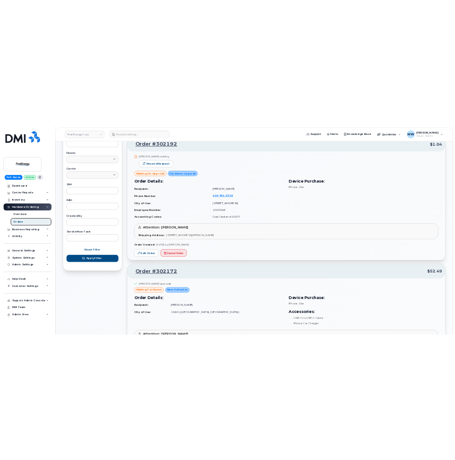
scroll to position [253, 0]
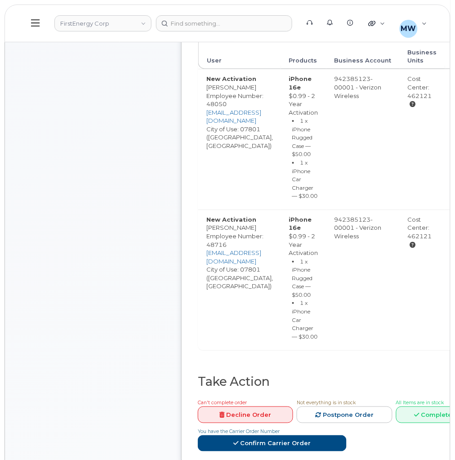
scroll to position [337, 0]
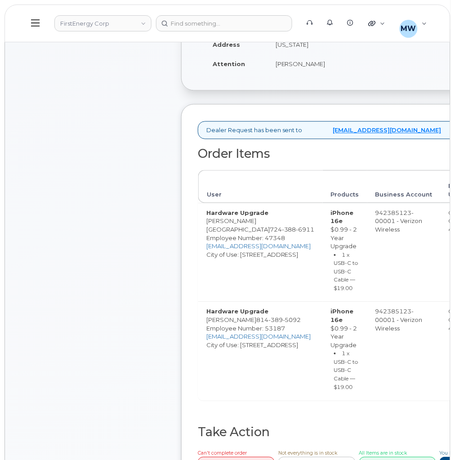
scroll to position [337, 0]
